Goal: Task Accomplishment & Management: Manage account settings

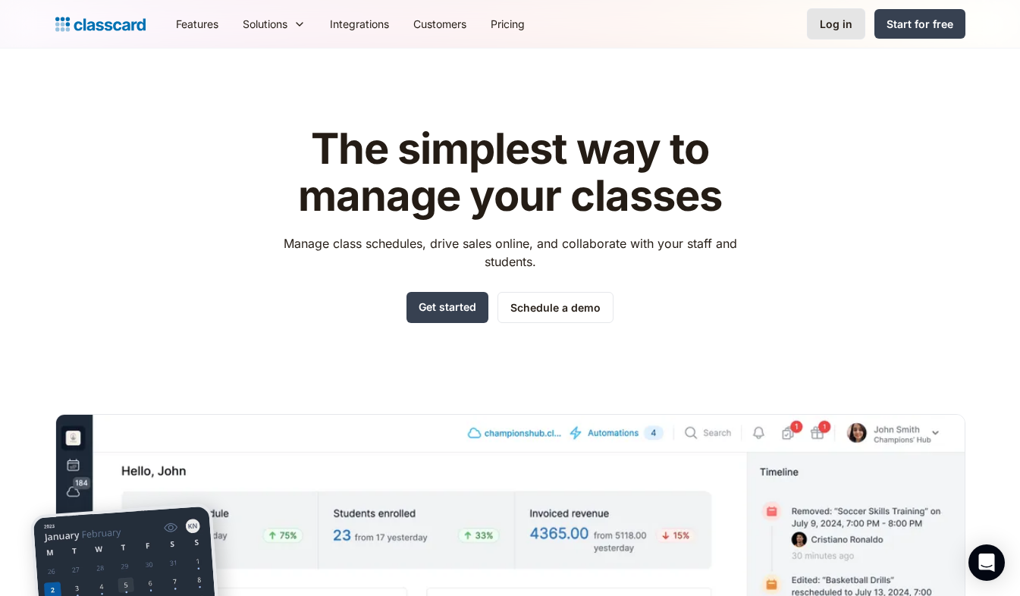
click at [844, 24] on div "Log in" at bounding box center [836, 24] width 33 height 16
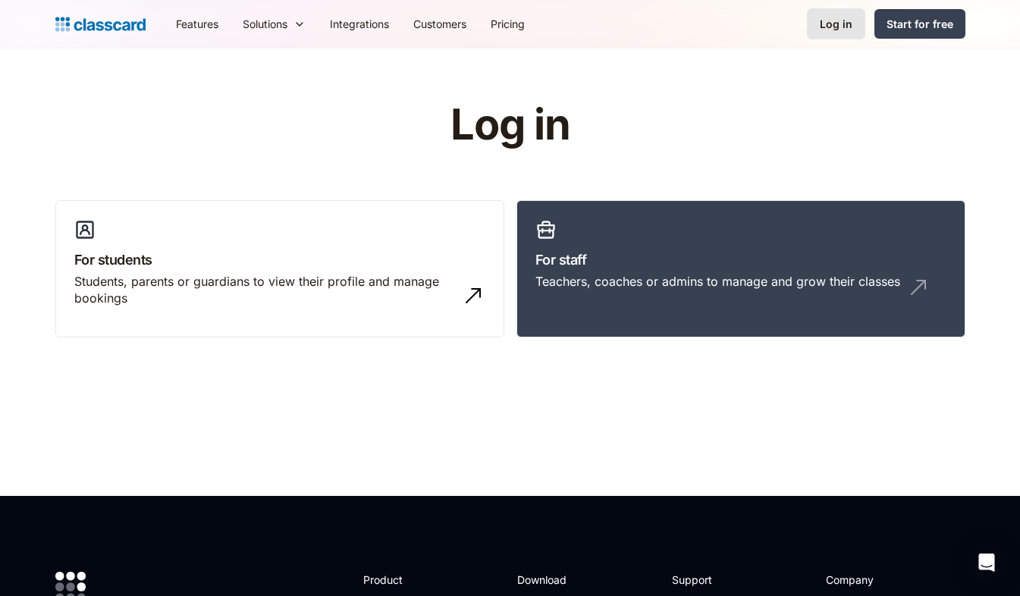
click at [837, 26] on div "Log in" at bounding box center [836, 24] width 33 height 16
click at [835, 27] on div "Log in" at bounding box center [836, 24] width 33 height 16
click at [838, 20] on div "Log in" at bounding box center [836, 24] width 33 height 16
